Goal: Transaction & Acquisition: Purchase product/service

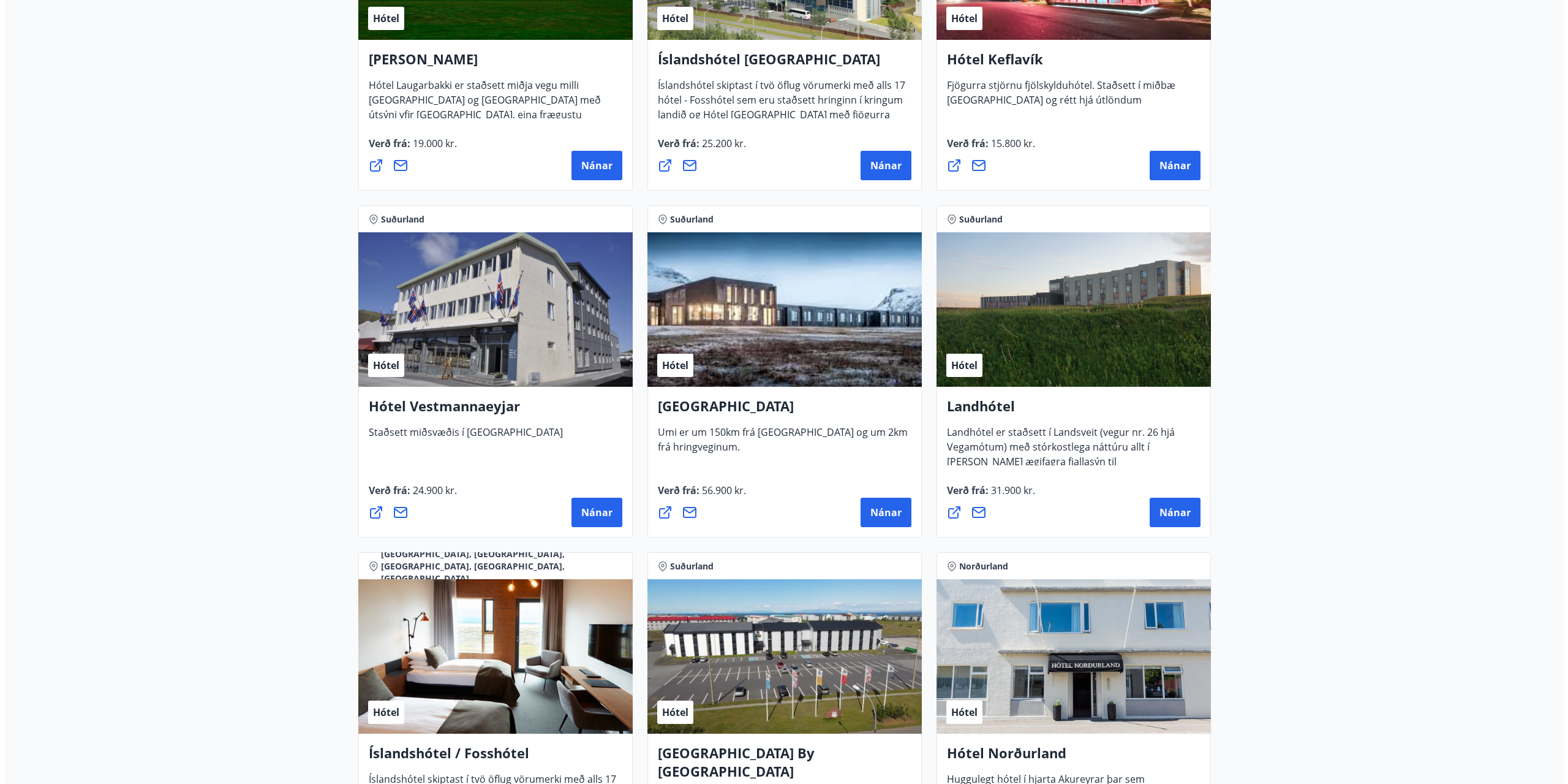
scroll to position [2697, 0]
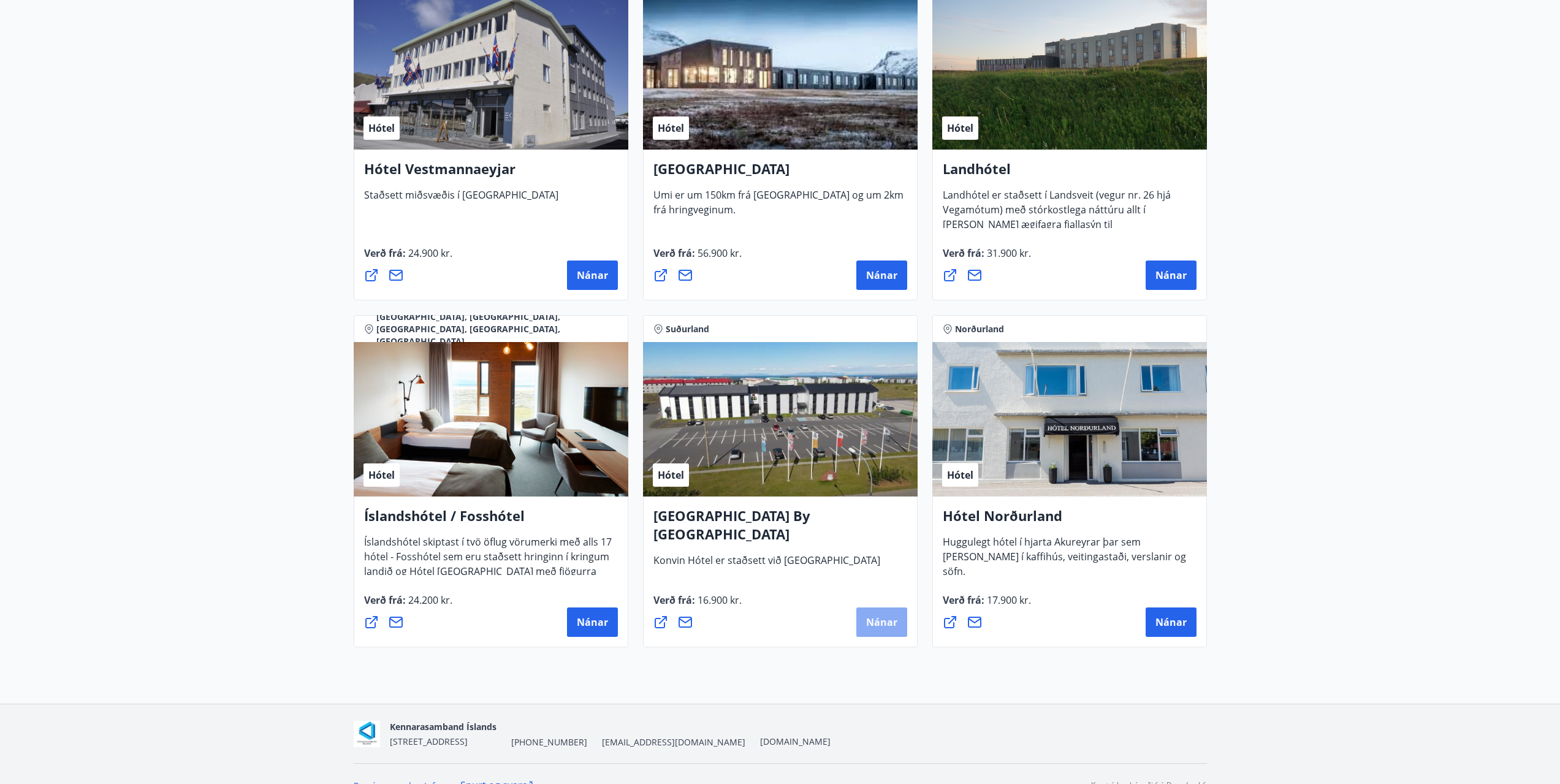
click at [881, 628] on span "Nánar" at bounding box center [881, 621] width 31 height 14
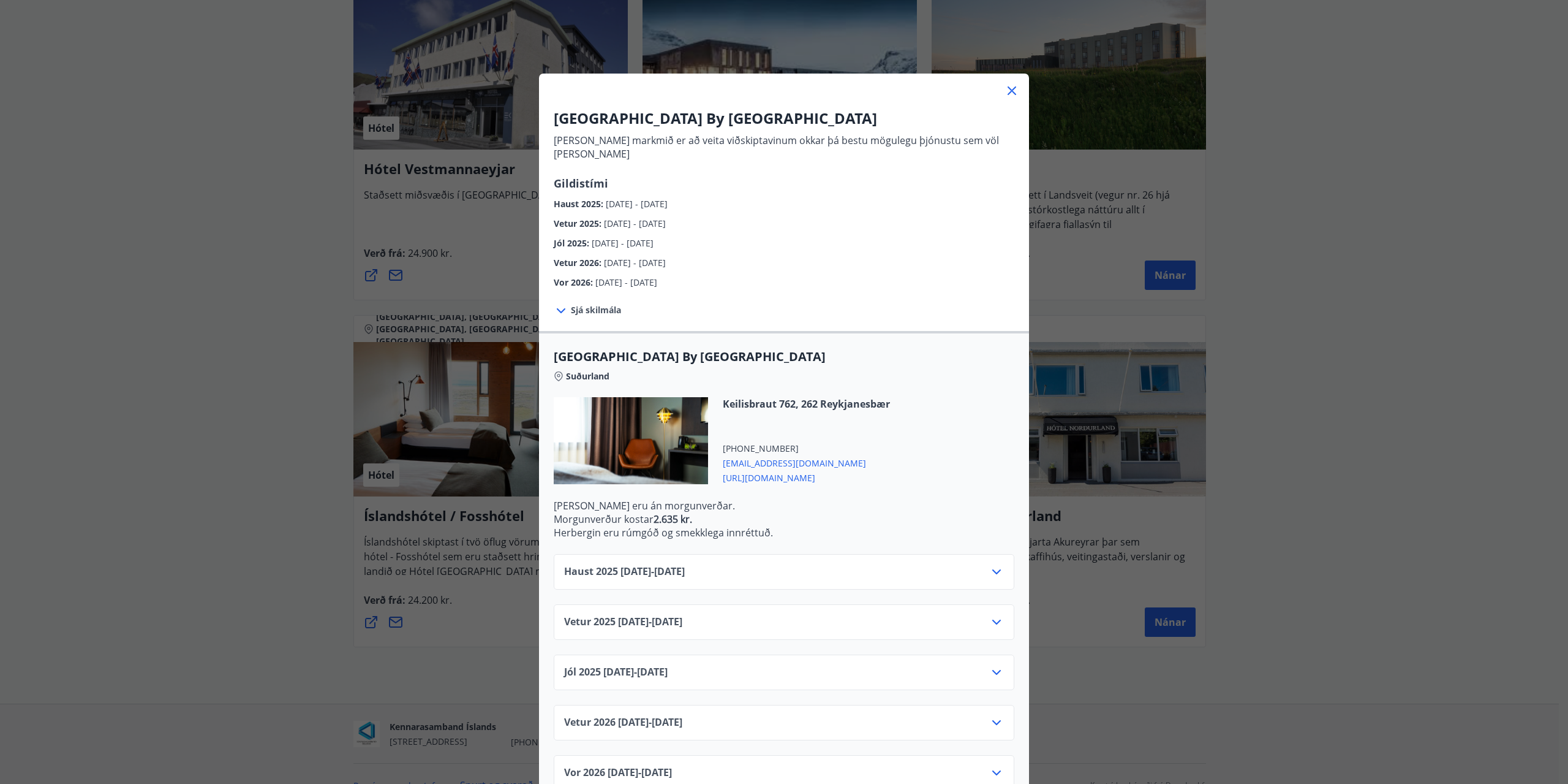
click at [993, 565] on icon at bounding box center [996, 572] width 15 height 15
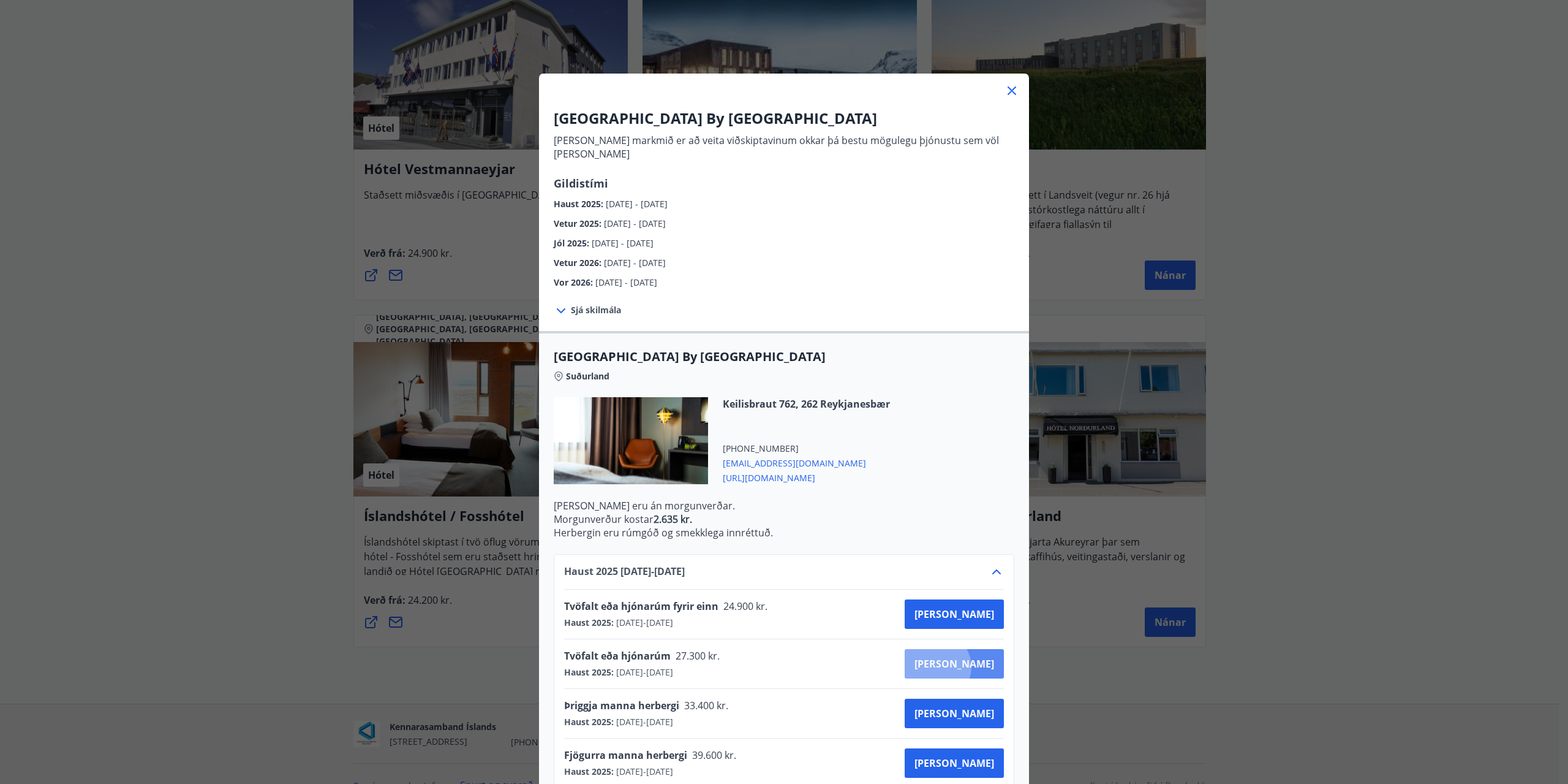
click at [979, 657] on span "Kaupa" at bounding box center [954, 663] width 80 height 14
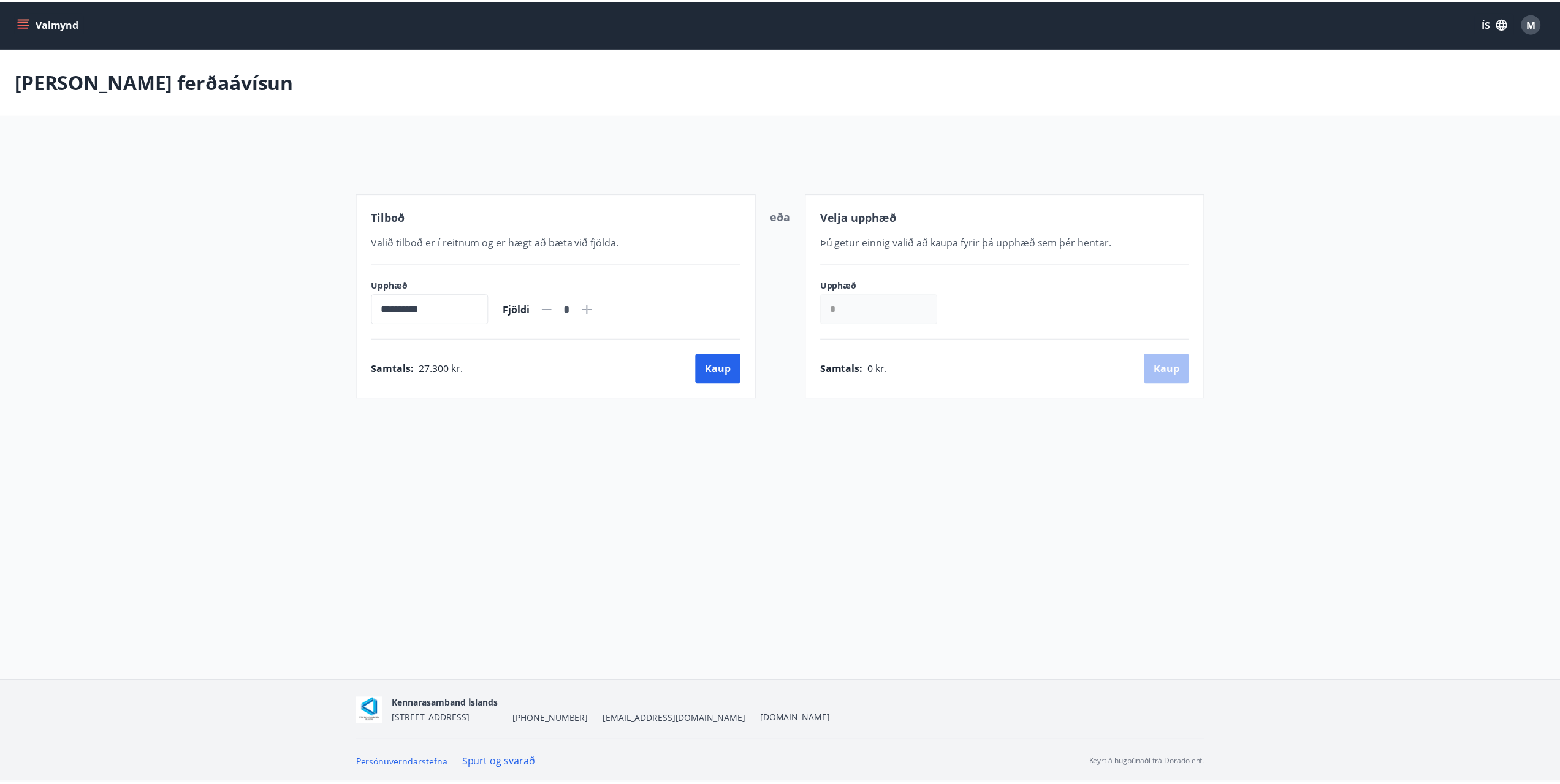
scroll to position [2, 0]
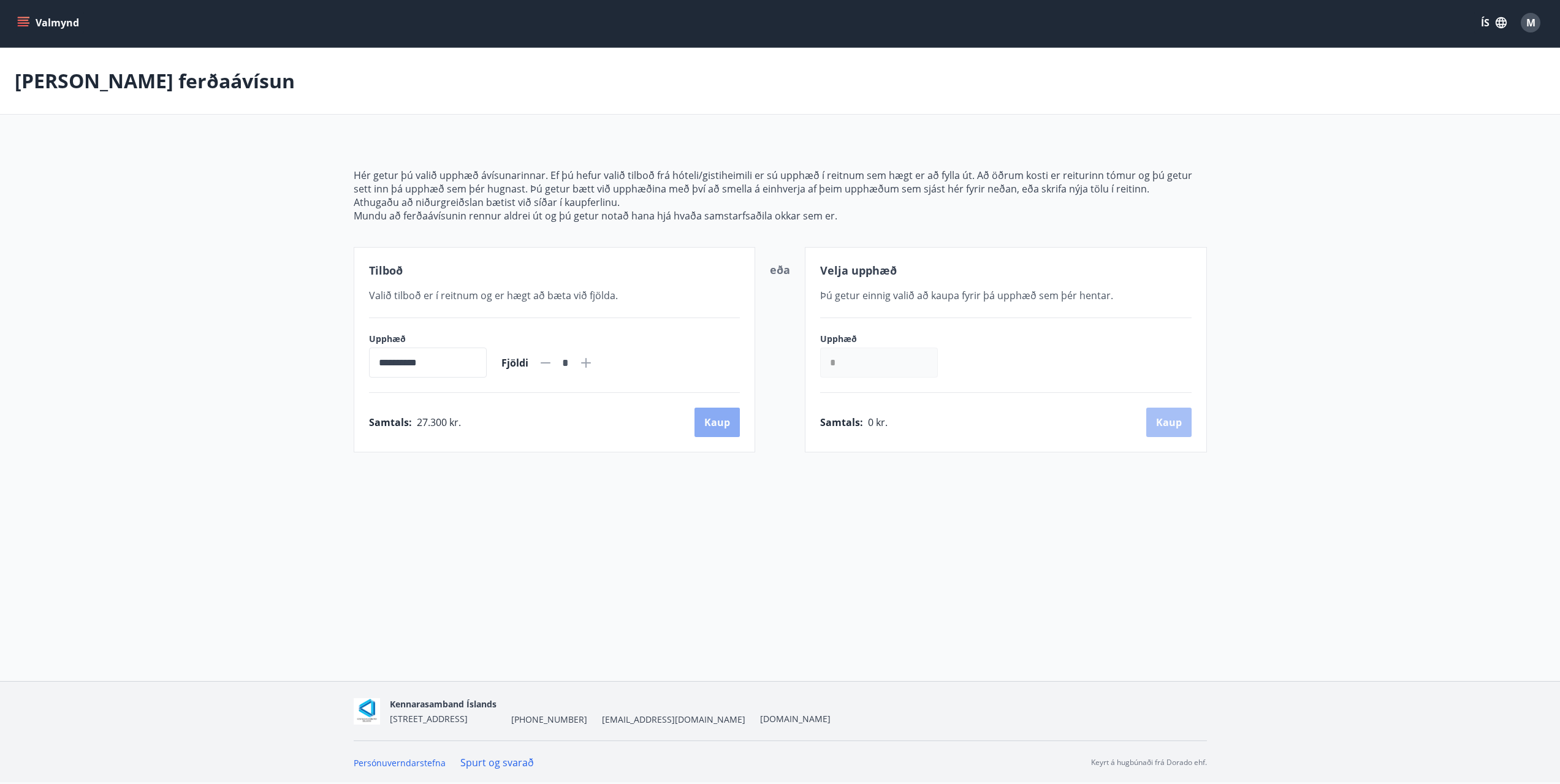
click at [733, 427] on button "Kaup" at bounding box center [717, 422] width 45 height 29
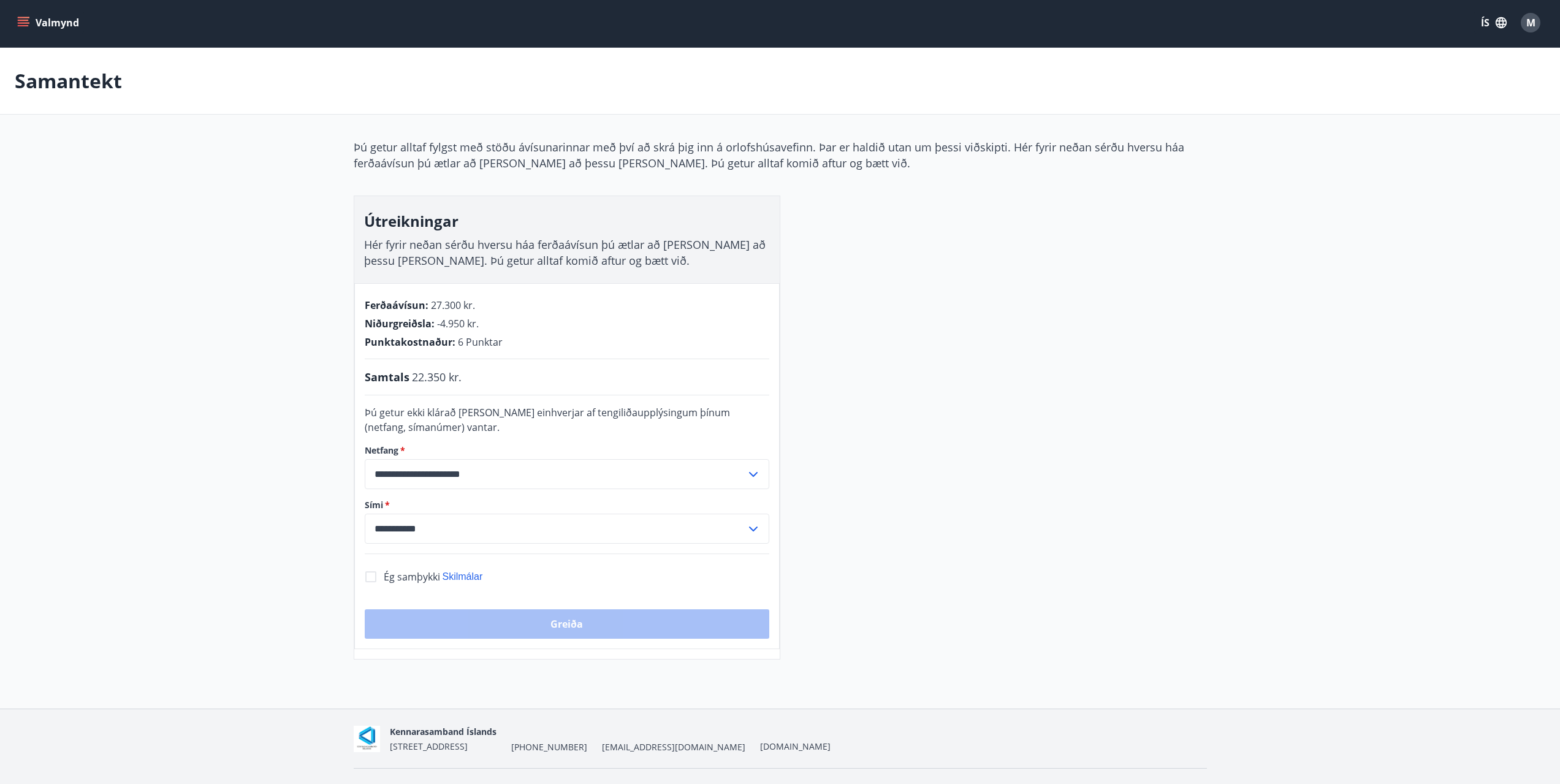
click at [760, 471] on icon at bounding box center [753, 474] width 15 height 15
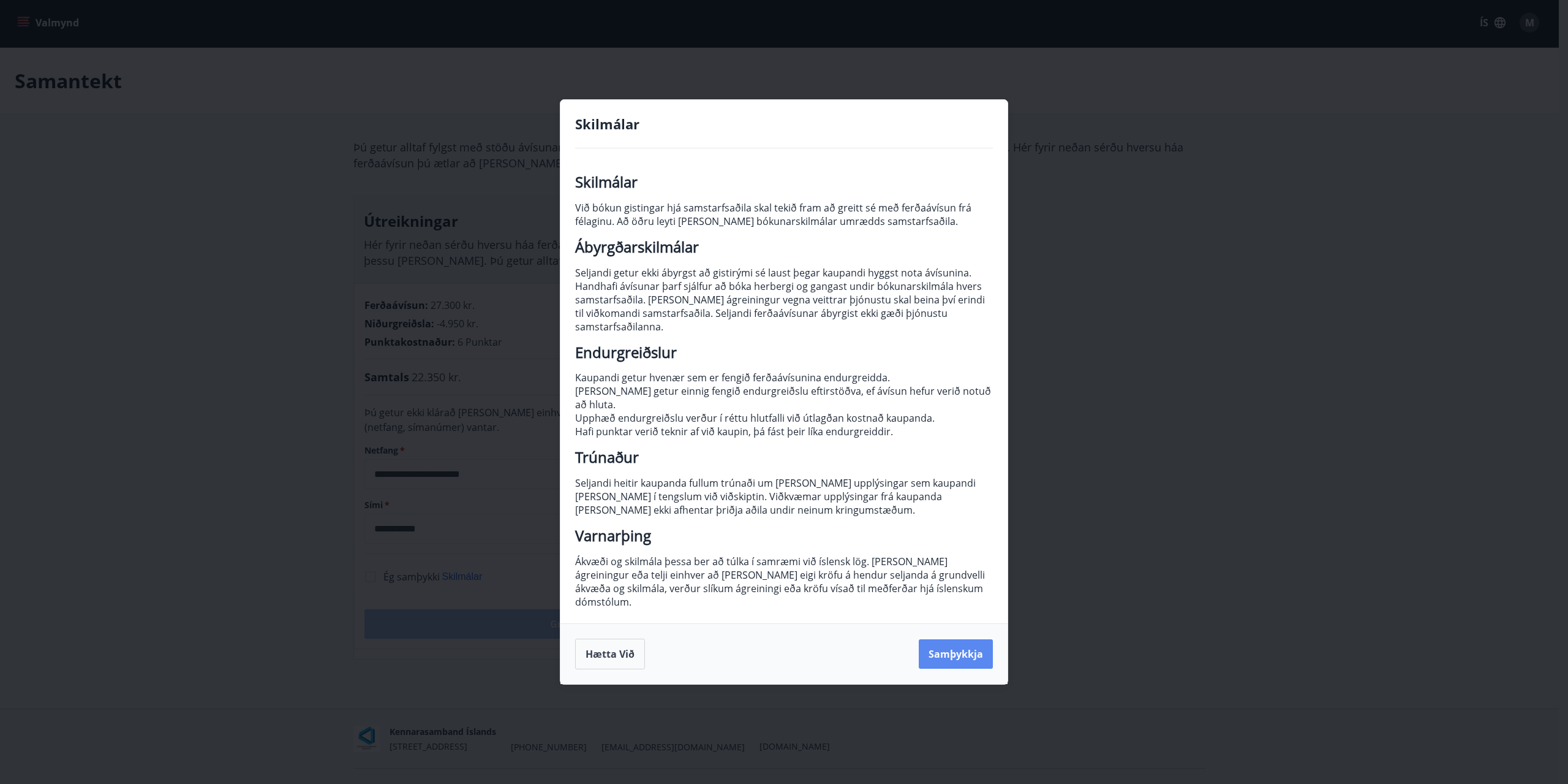
click at [975, 644] on button "Samþykkja" at bounding box center [956, 654] width 75 height 29
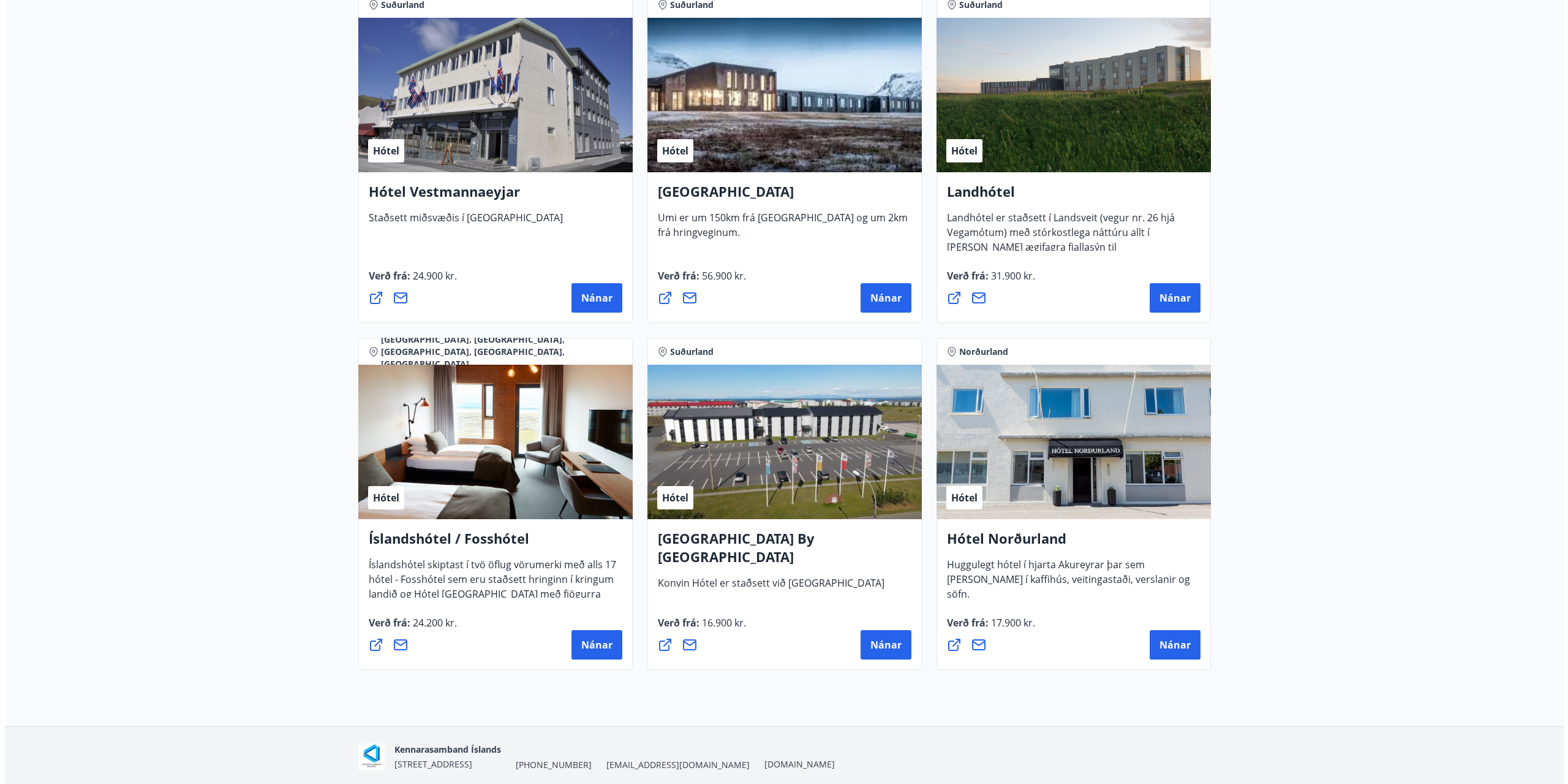
scroll to position [2719, 0]
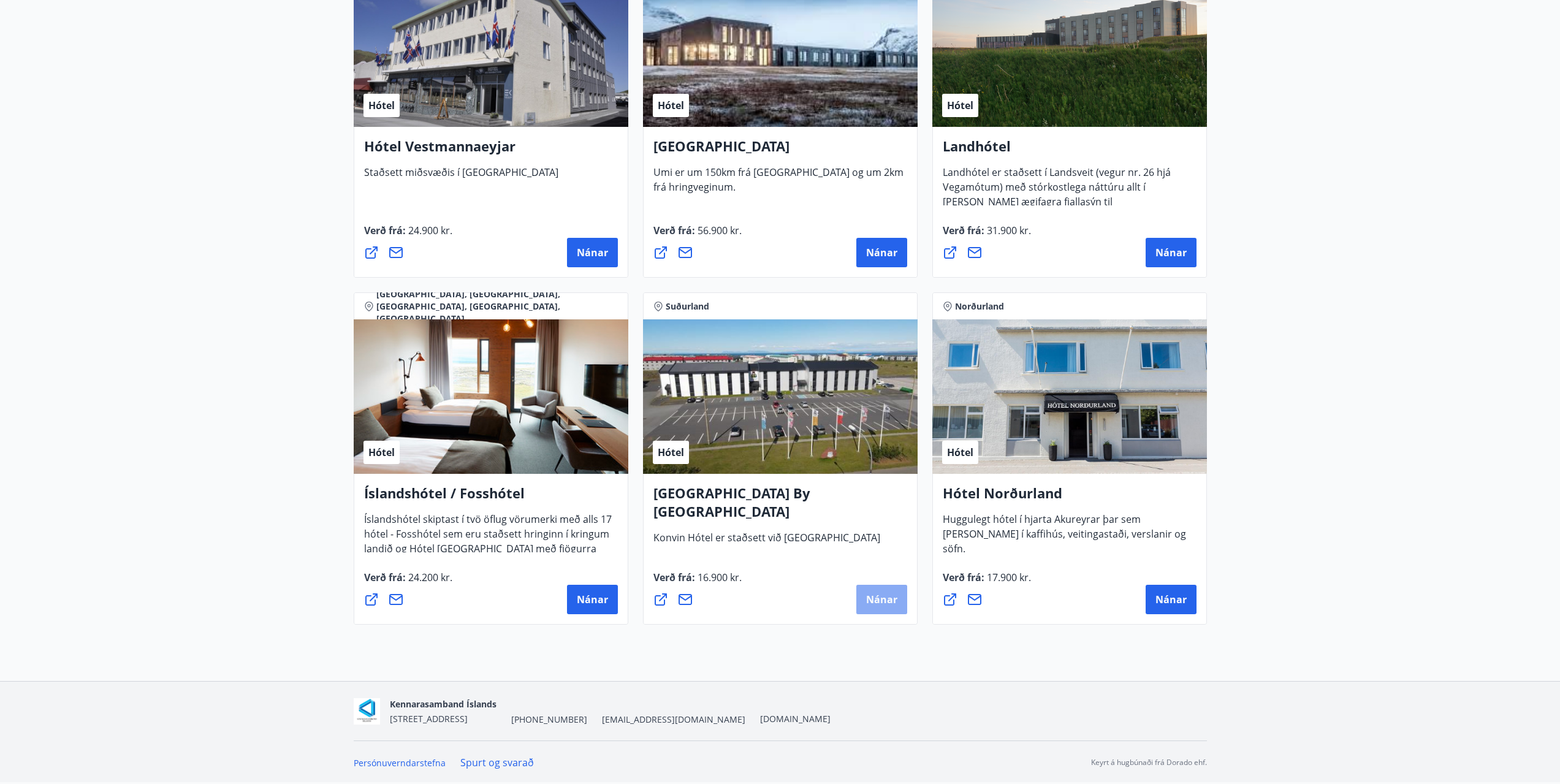
click at [893, 597] on span "Nánar" at bounding box center [881, 599] width 31 height 14
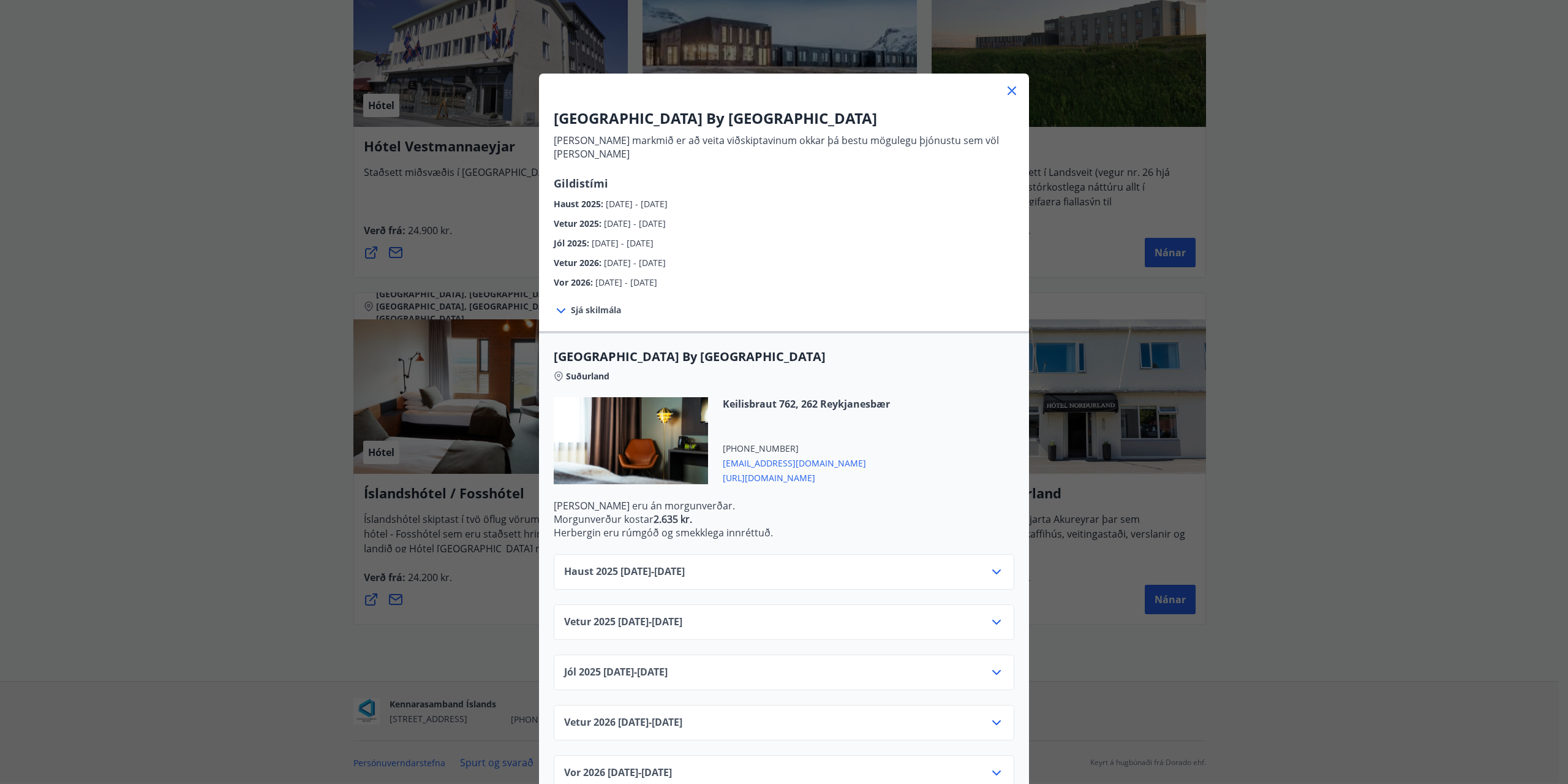
click at [989, 565] on icon at bounding box center [996, 572] width 15 height 15
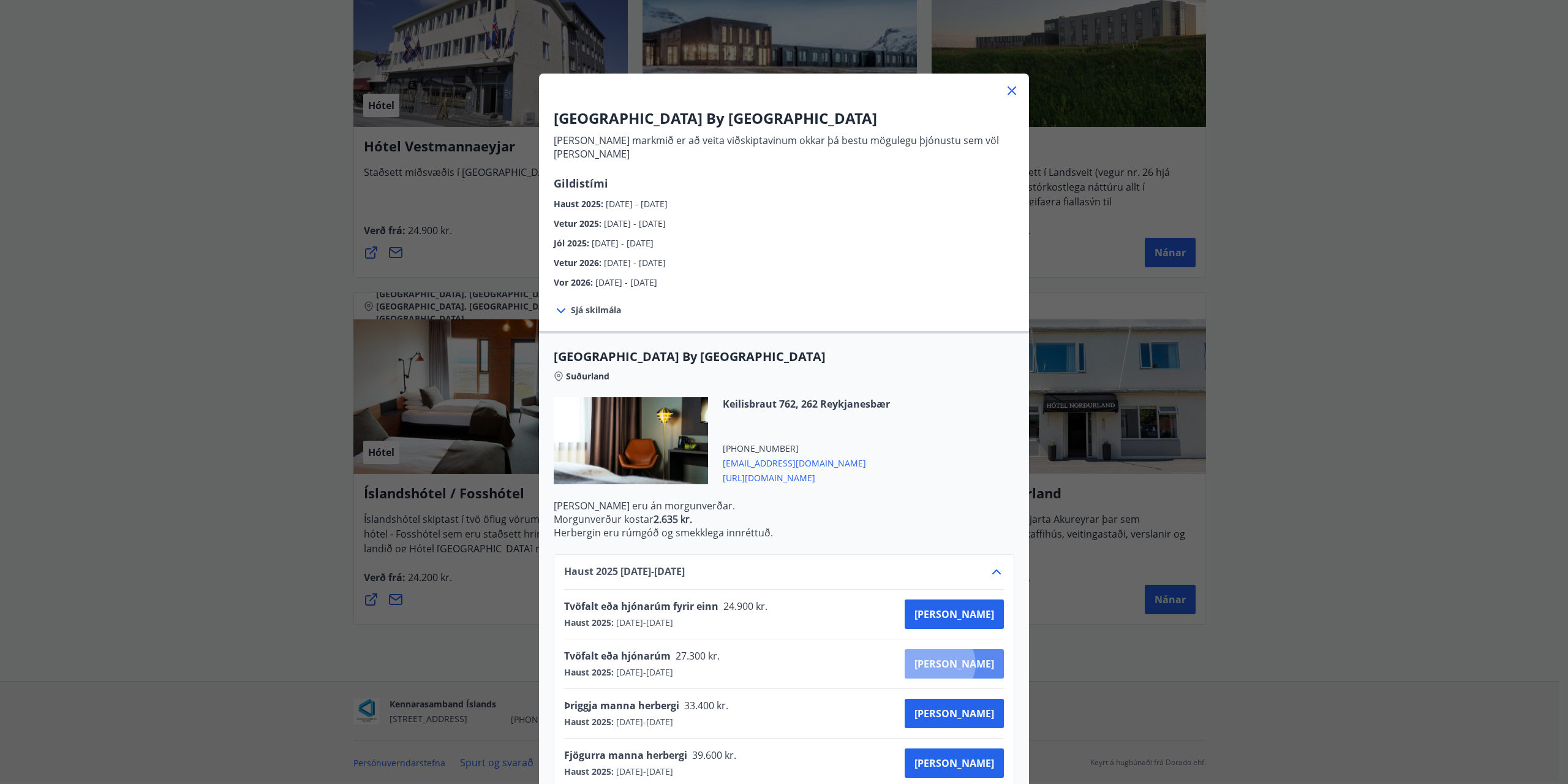
click at [983, 657] on span "Kaupa" at bounding box center [954, 663] width 80 height 14
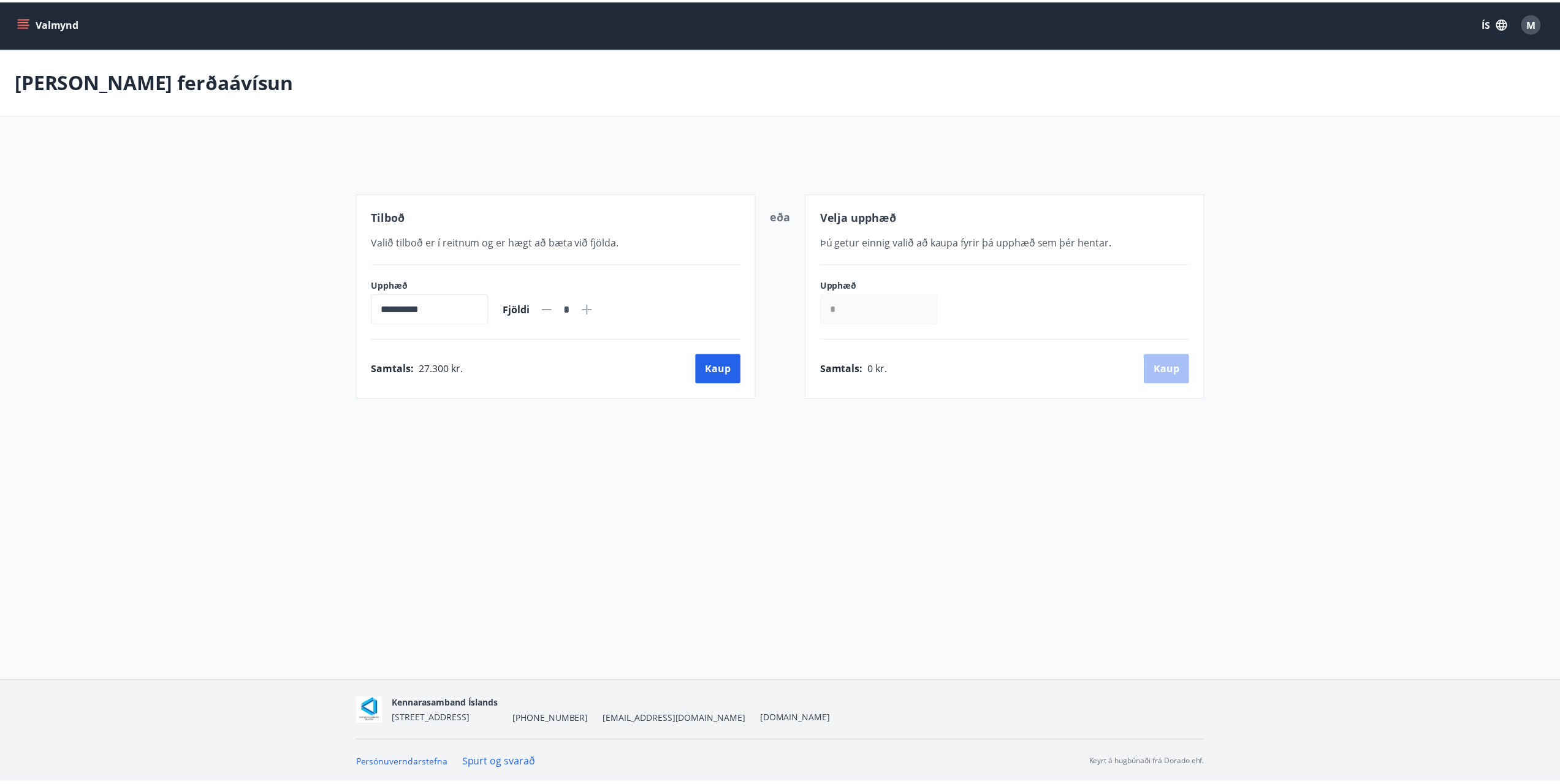
scroll to position [2, 0]
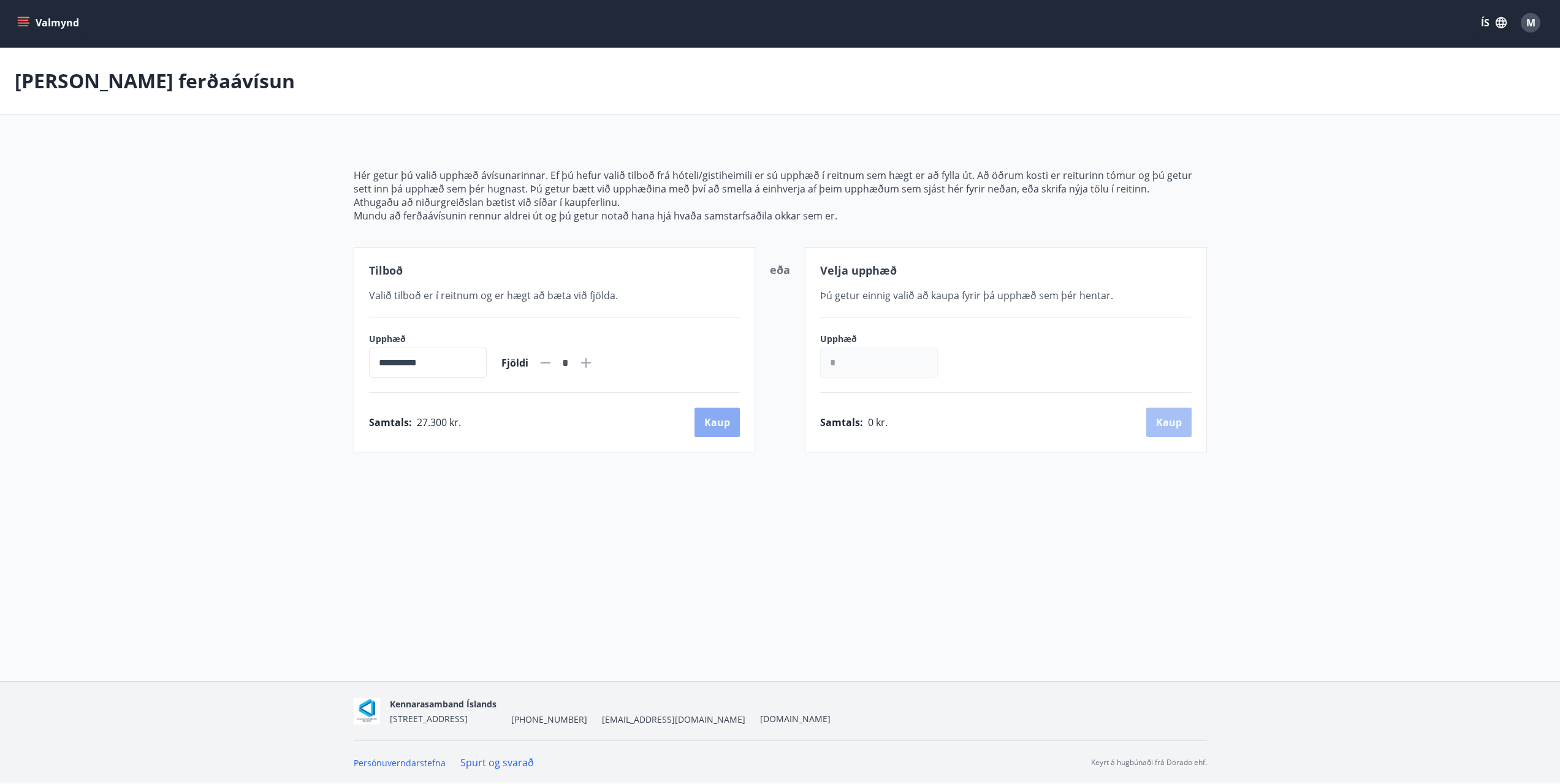
click at [726, 424] on button "Kaup" at bounding box center [717, 422] width 45 height 29
click at [840, 353] on input "*" at bounding box center [879, 362] width 117 height 30
type input "******"
click at [553, 364] on icon at bounding box center [546, 363] width 15 height 15
click at [551, 361] on div "Fjöldi *" at bounding box center [547, 363] width 92 height 29
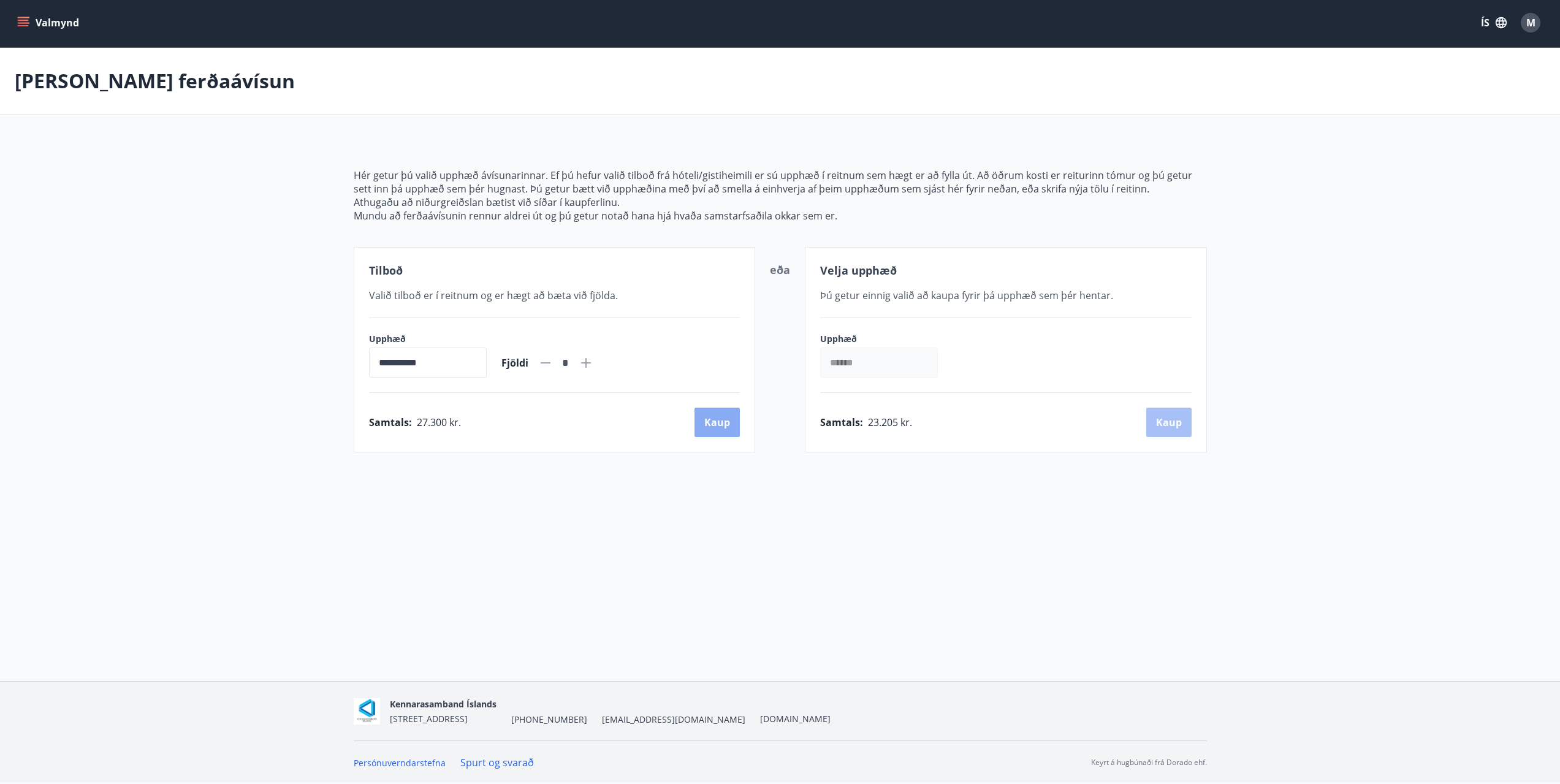
click at [702, 417] on button "Kaup" at bounding box center [717, 422] width 45 height 29
click at [856, 357] on input "*" at bounding box center [879, 362] width 117 height 30
type input "******"
click at [1165, 424] on button "Kaup" at bounding box center [1169, 422] width 45 height 29
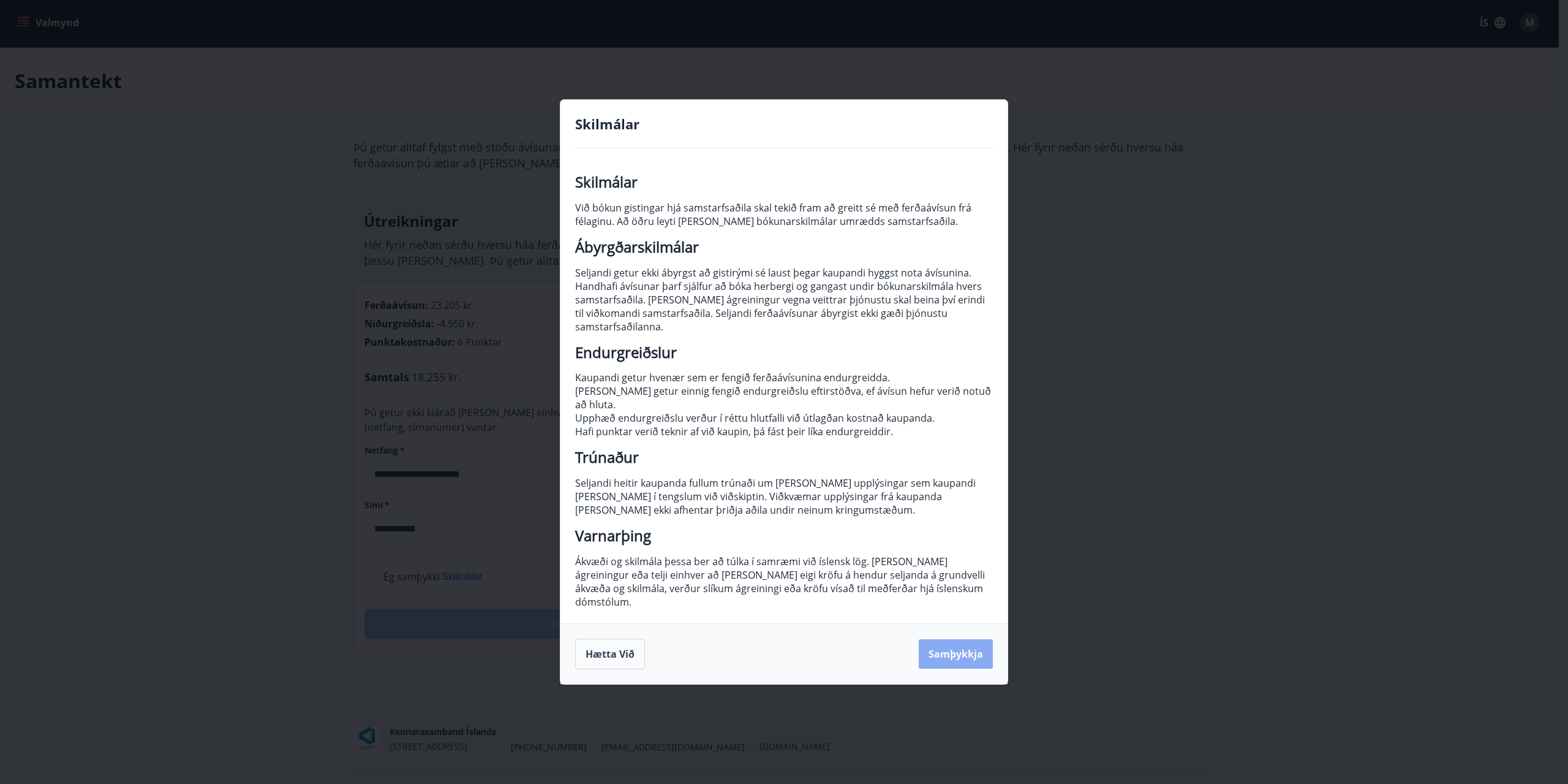
click at [944, 639] on button "Samþykkja" at bounding box center [956, 654] width 75 height 29
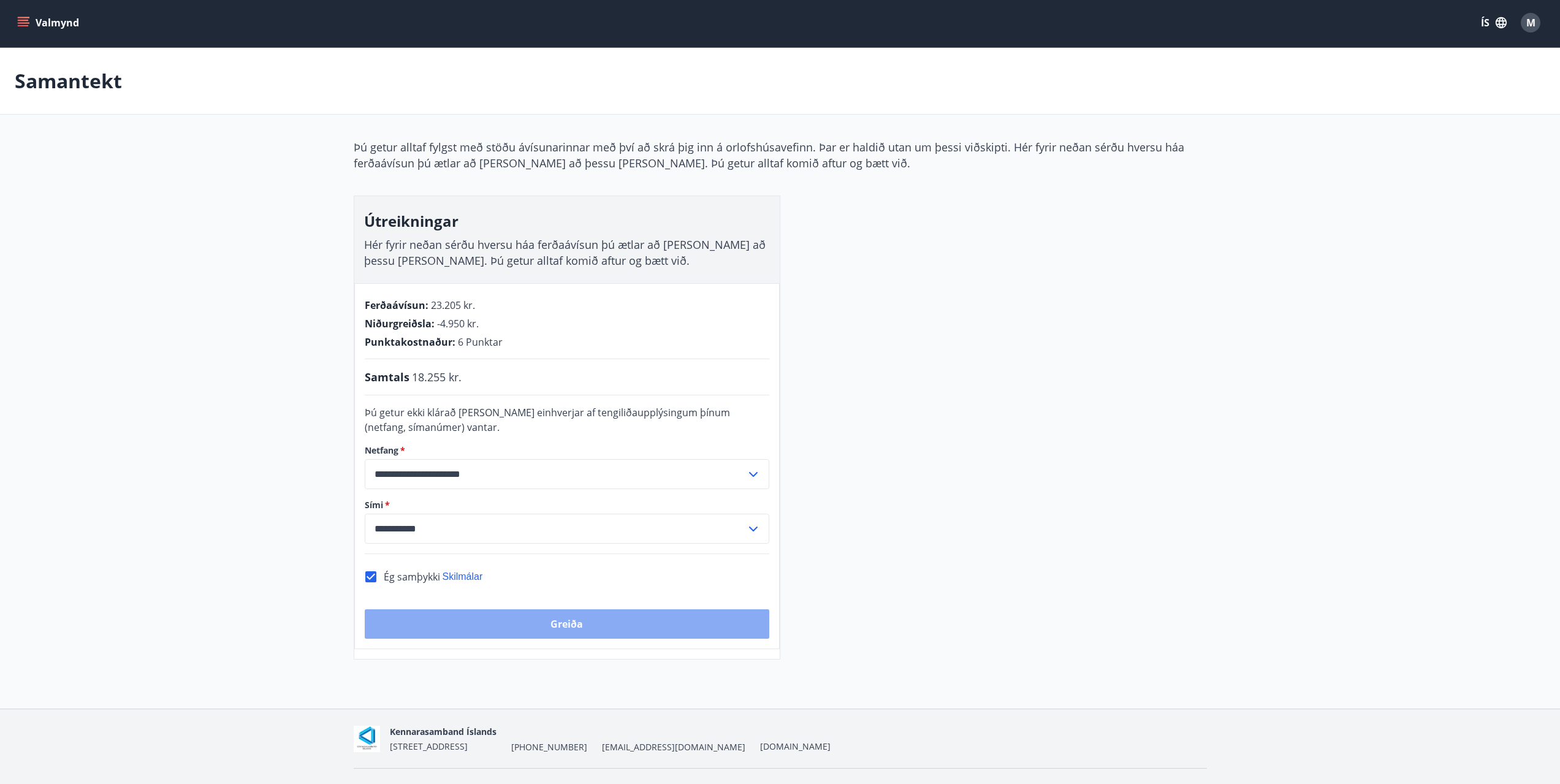
click at [578, 618] on button "Greiða" at bounding box center [567, 624] width 405 height 29
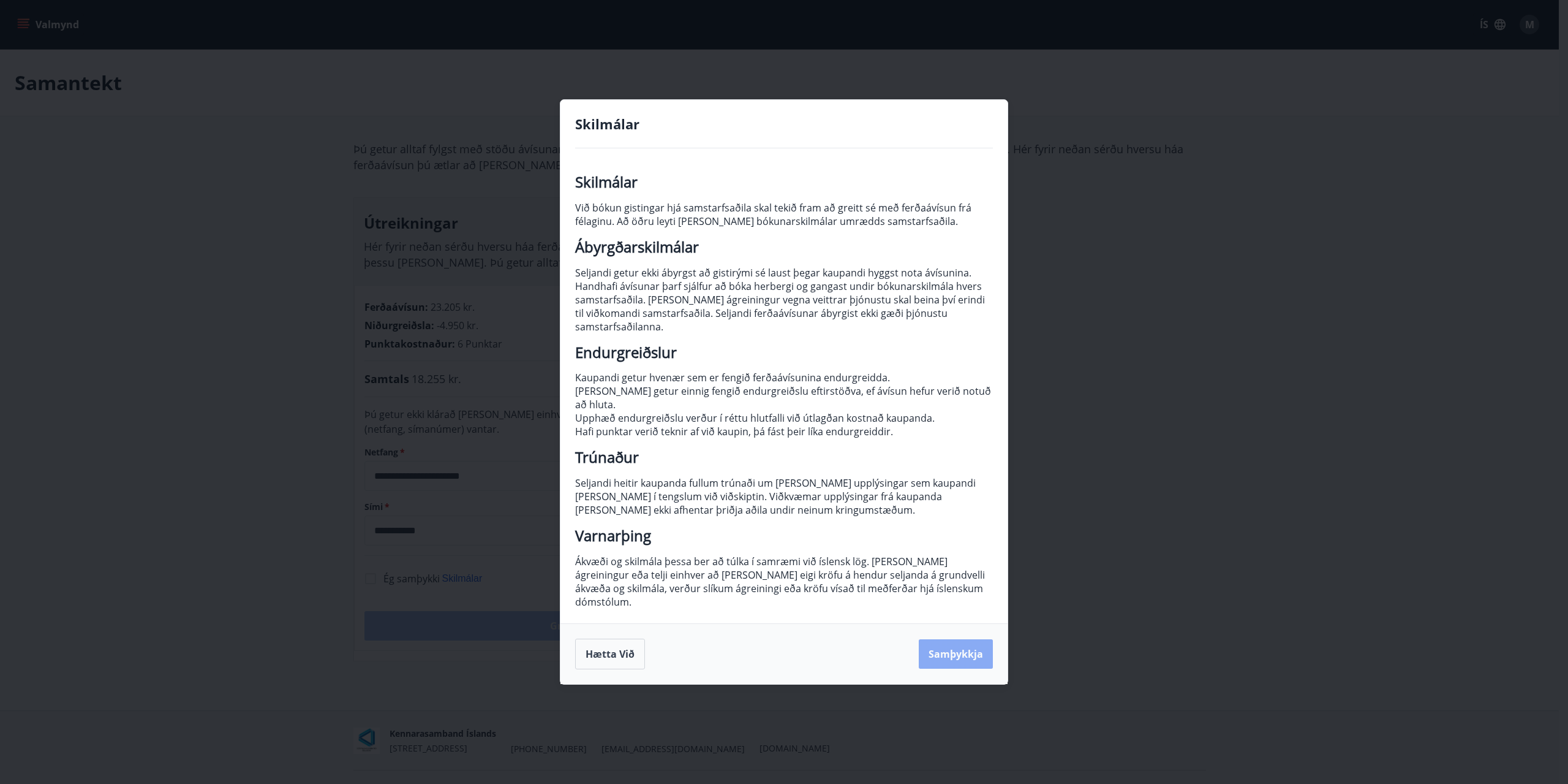
drag, startPoint x: 936, startPoint y: 639, endPoint x: 928, endPoint y: 636, distance: 8.5
click at [931, 639] on button "Samþykkja" at bounding box center [956, 654] width 75 height 29
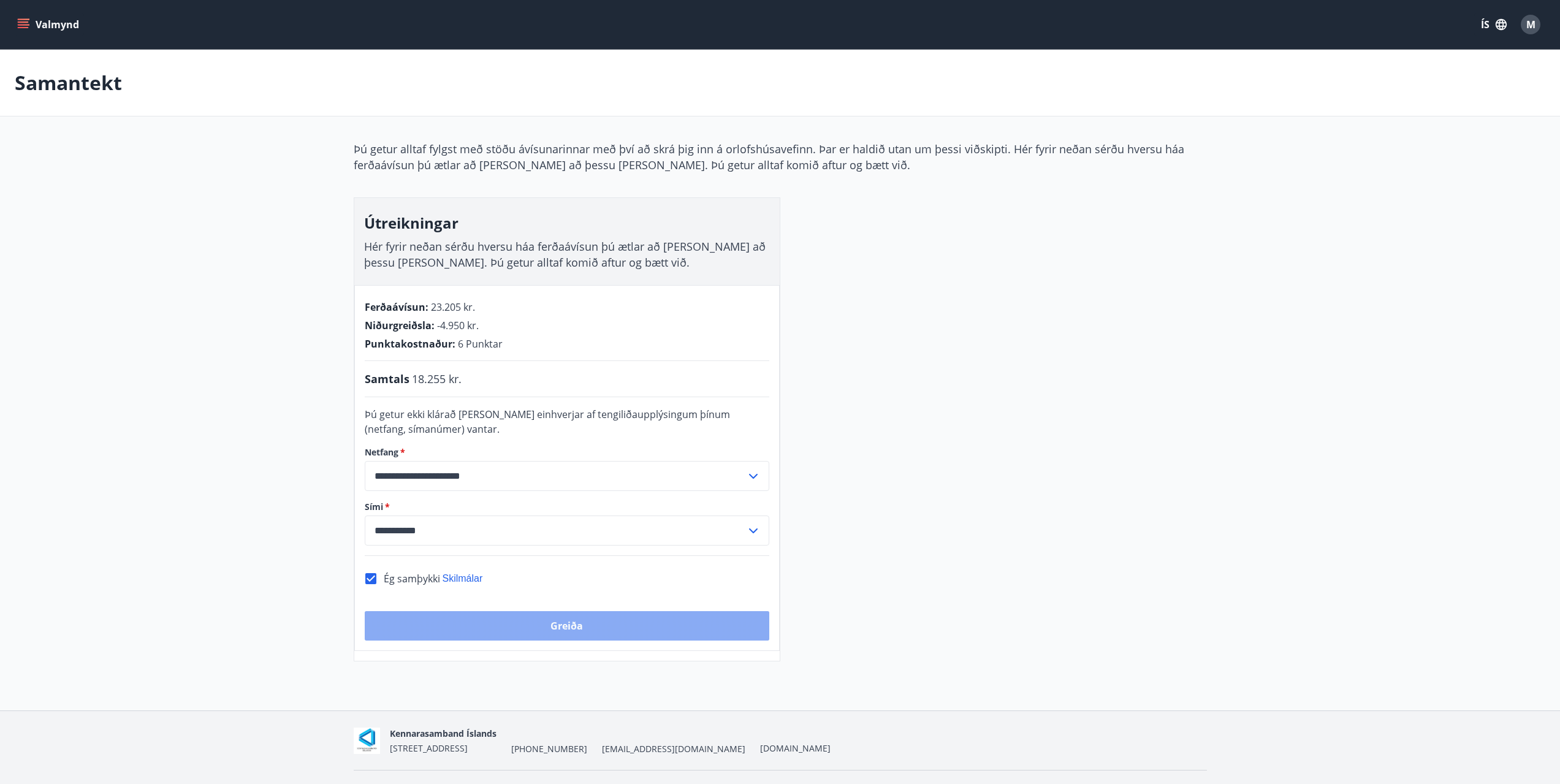
click at [528, 623] on button "Greiða" at bounding box center [567, 626] width 405 height 29
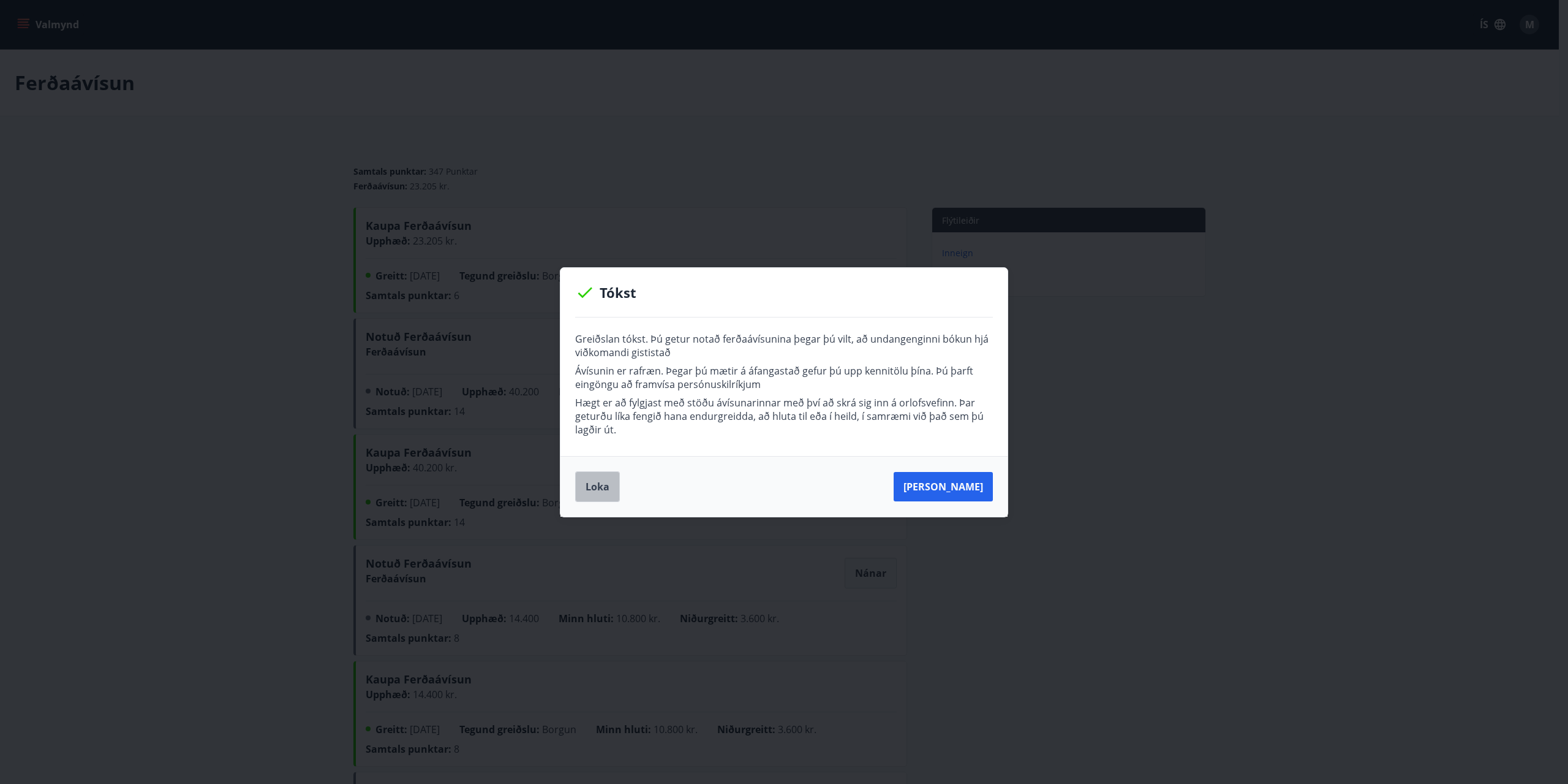
click at [597, 488] on button "Loka" at bounding box center [597, 487] width 45 height 31
